Goal: Contribution & Contribution: Contribute content

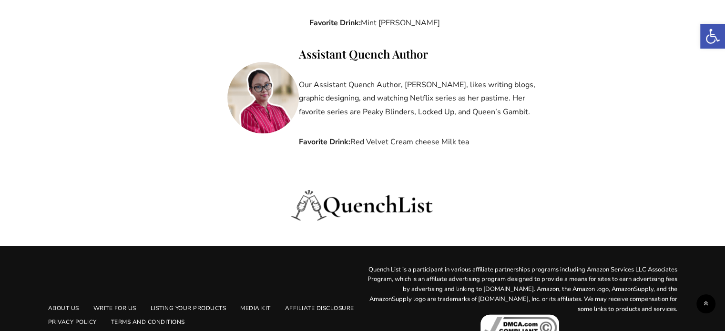
scroll to position [1172, 0]
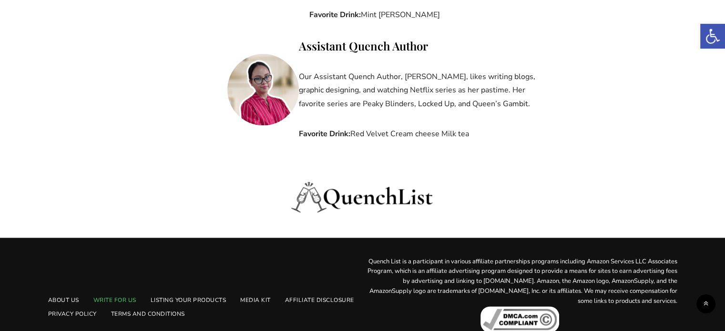
click at [125, 294] on link "Write For Us" at bounding box center [114, 301] width 57 height 14
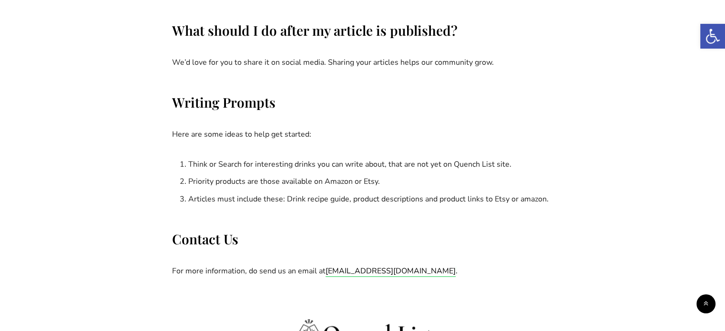
scroll to position [1286, 0]
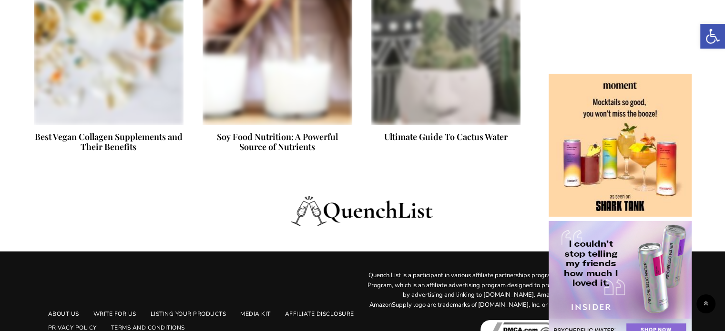
scroll to position [3229, 0]
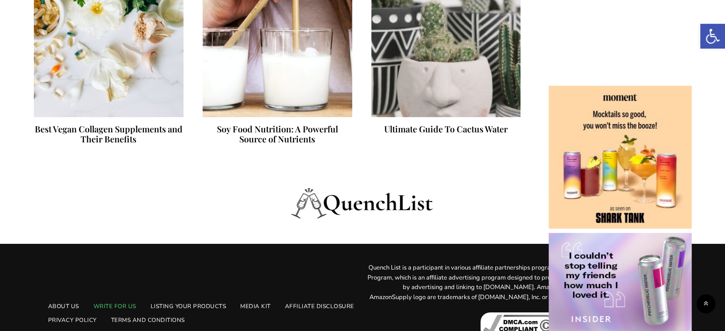
click at [125, 300] on link "Write For Us" at bounding box center [114, 307] width 57 height 14
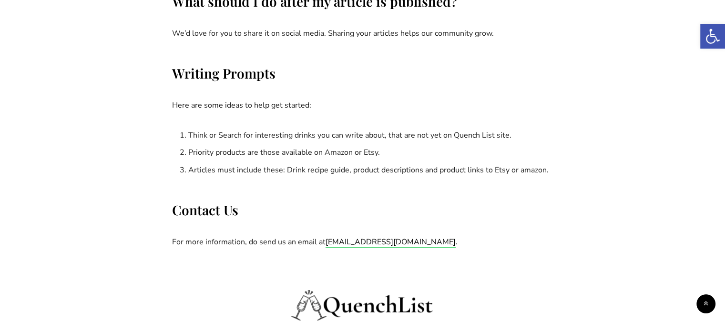
scroll to position [1239, 0]
